Goal: Task Accomplishment & Management: Manage account settings

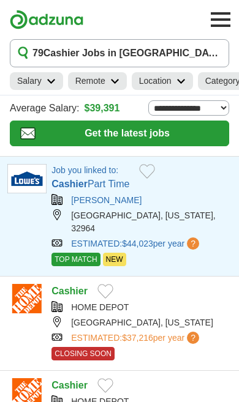
click at [152, 173] on button "Add to favorite jobs" at bounding box center [147, 171] width 16 height 15
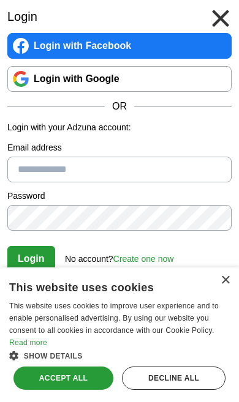
click at [99, 173] on input "Email address" at bounding box center [119, 170] width 224 height 26
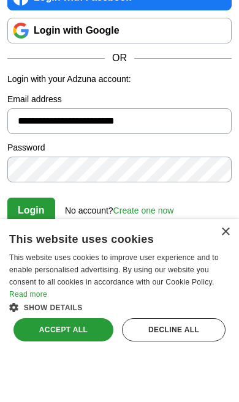
type input "**********"
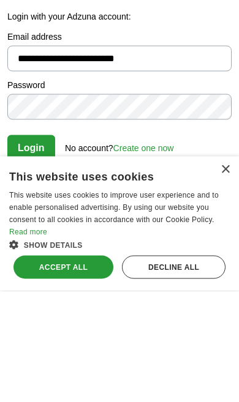
scroll to position [111, 0]
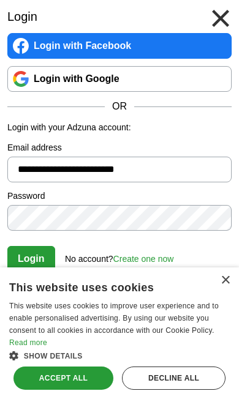
click at [40, 260] on button "Login" at bounding box center [31, 259] width 48 height 26
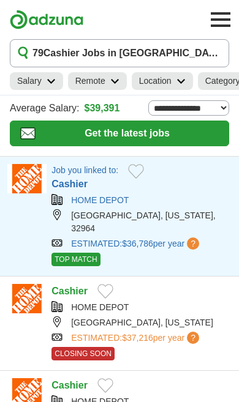
click at [136, 174] on button "Add to favorite jobs" at bounding box center [136, 171] width 16 height 15
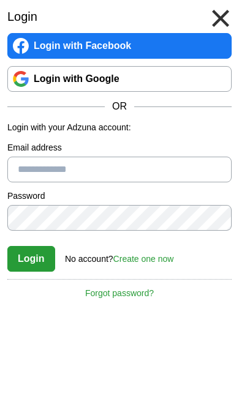
click at [108, 178] on input "Email address" at bounding box center [119, 170] width 224 height 26
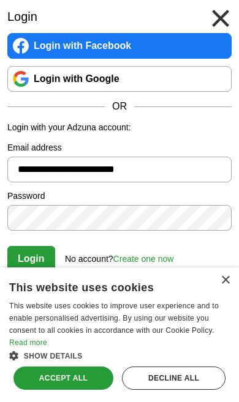
scroll to position [15, 0]
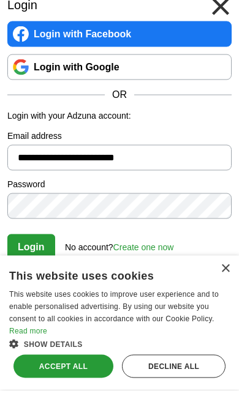
type input "**********"
click at [228, 13] on button at bounding box center [220, 18] width 27 height 27
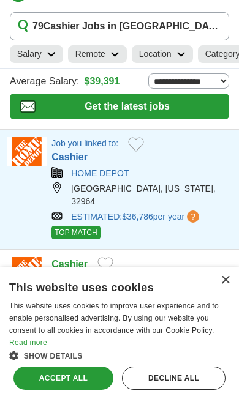
click at [135, 152] on button "Add to favorite jobs" at bounding box center [136, 144] width 16 height 15
